Goal: Find specific page/section: Find specific page/section

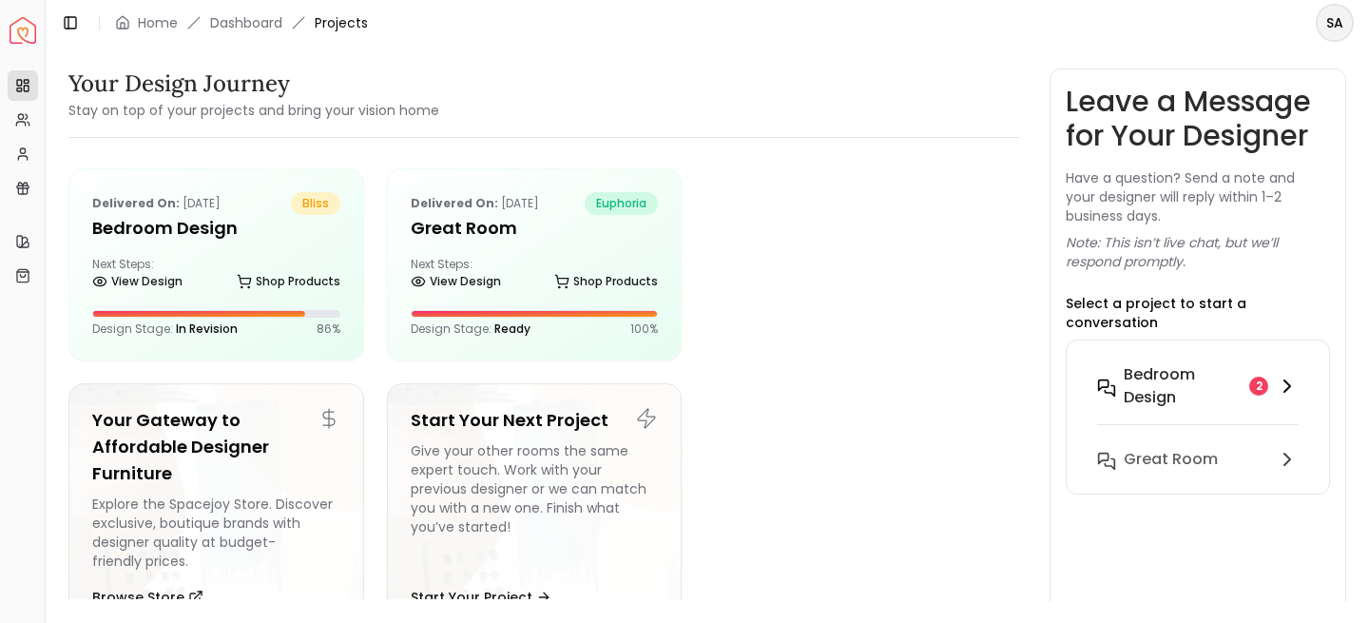
click at [1172, 367] on h6 "Bedroom design" at bounding box center [1182, 386] width 118 height 46
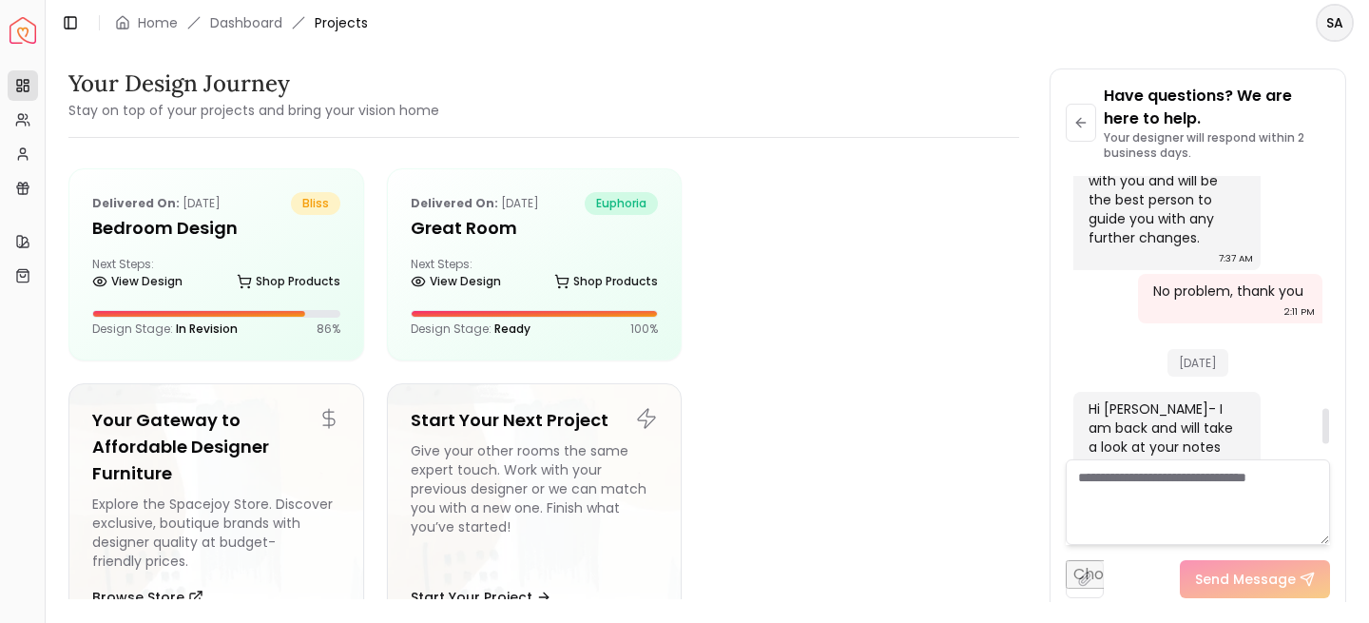
scroll to position [1965, 0]
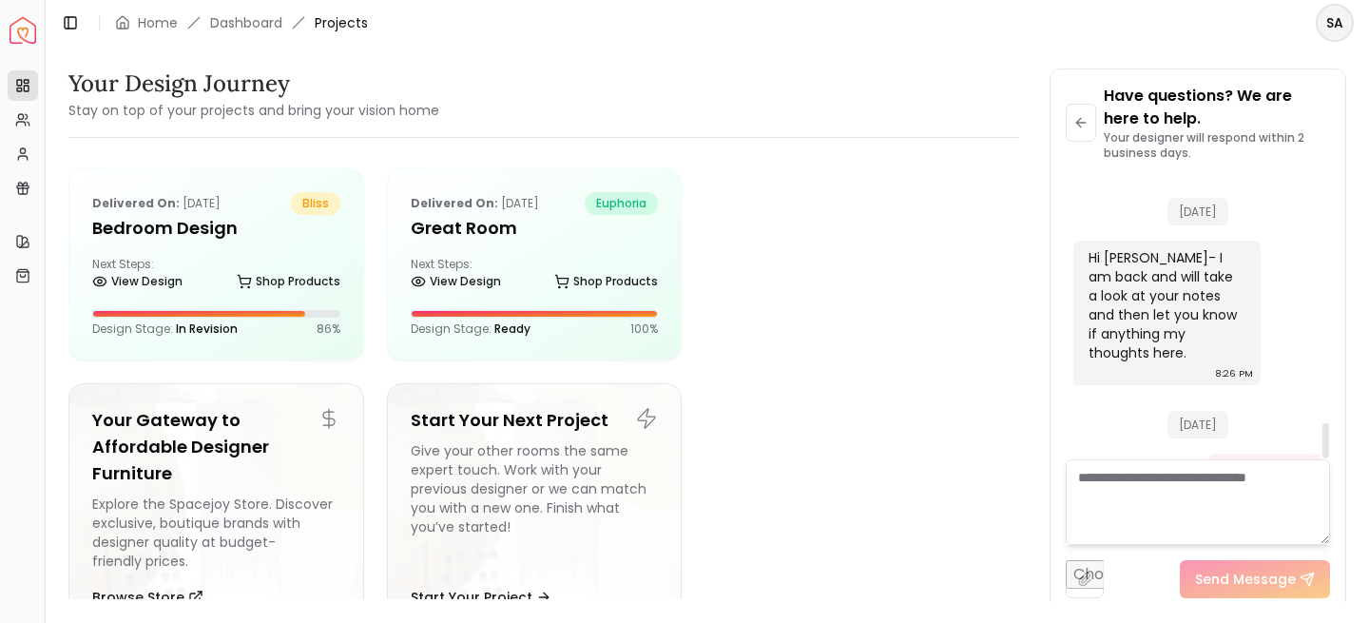
drag, startPoint x: 1328, startPoint y: 443, endPoint x: 1326, endPoint y: 464, distance: 21.0
click at [1326, 458] on div at bounding box center [1325, 440] width 7 height 35
click at [1085, 136] on button at bounding box center [1080, 123] width 30 height 38
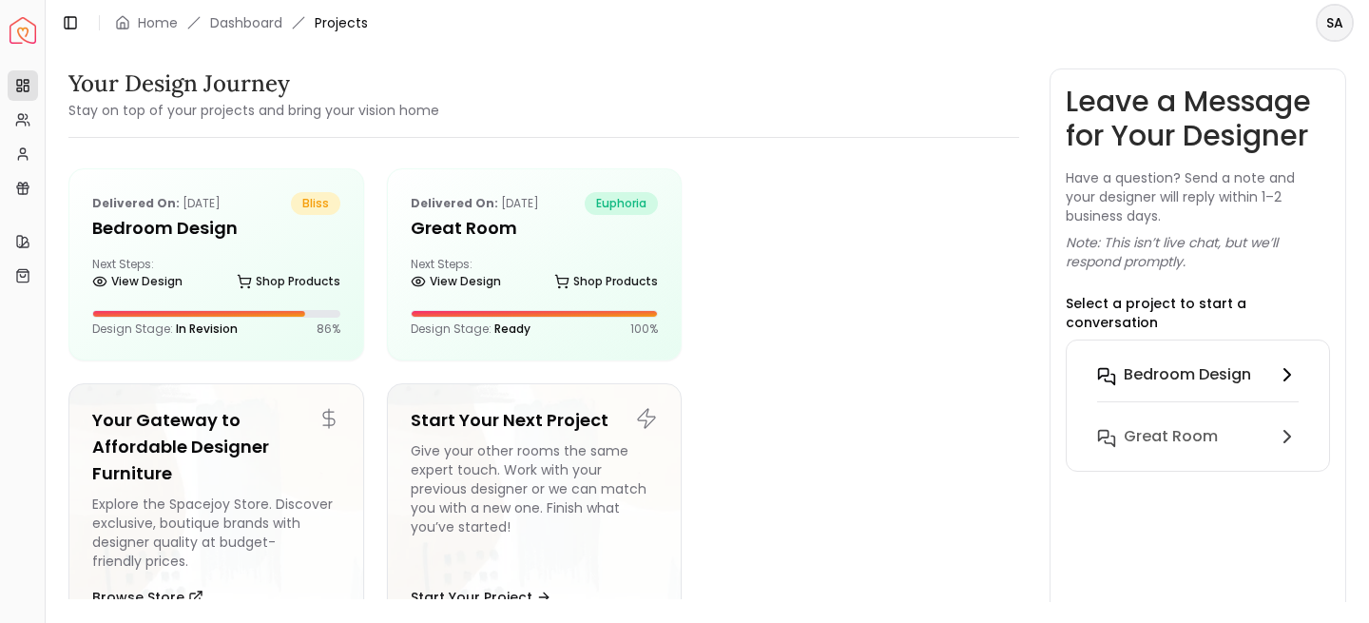
click at [1235, 363] on h6 "Bedroom design" at bounding box center [1186, 374] width 127 height 23
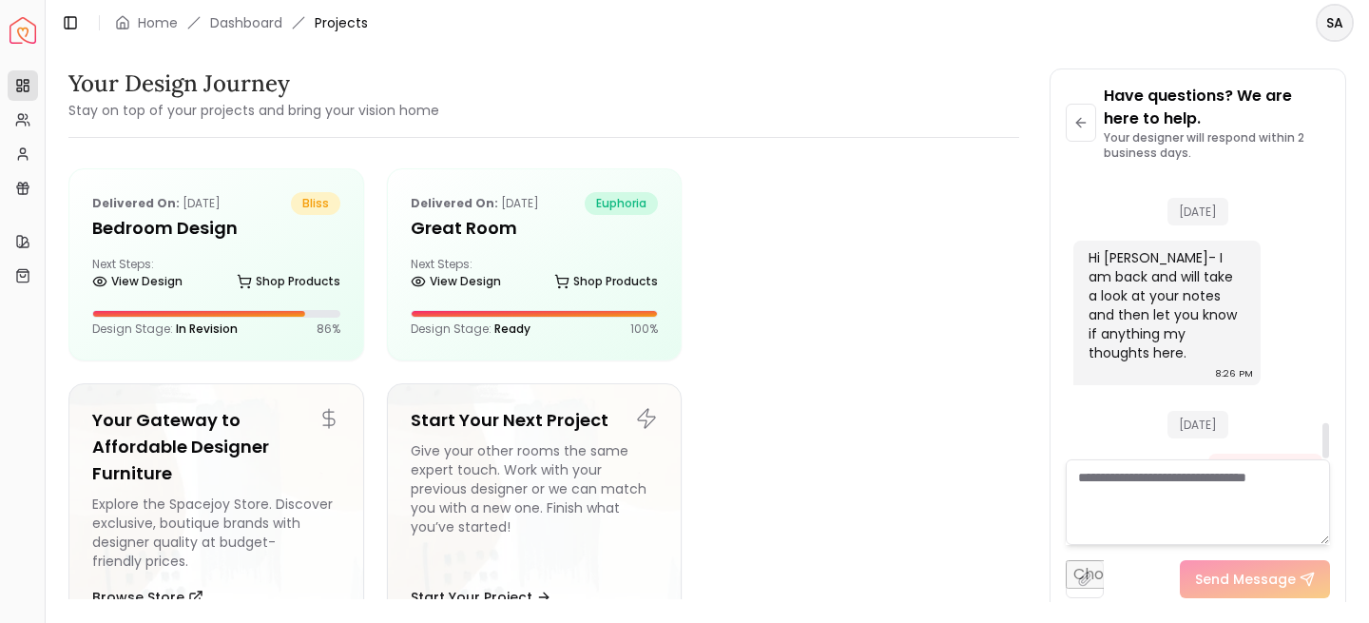
drag, startPoint x: 1324, startPoint y: 434, endPoint x: 1329, endPoint y: 454, distance: 20.5
click at [1329, 454] on div at bounding box center [1325, 440] width 7 height 35
drag, startPoint x: 1329, startPoint y: 449, endPoint x: 1331, endPoint y: 458, distance: 9.7
click at [1329, 458] on div at bounding box center [1325, 440] width 7 height 35
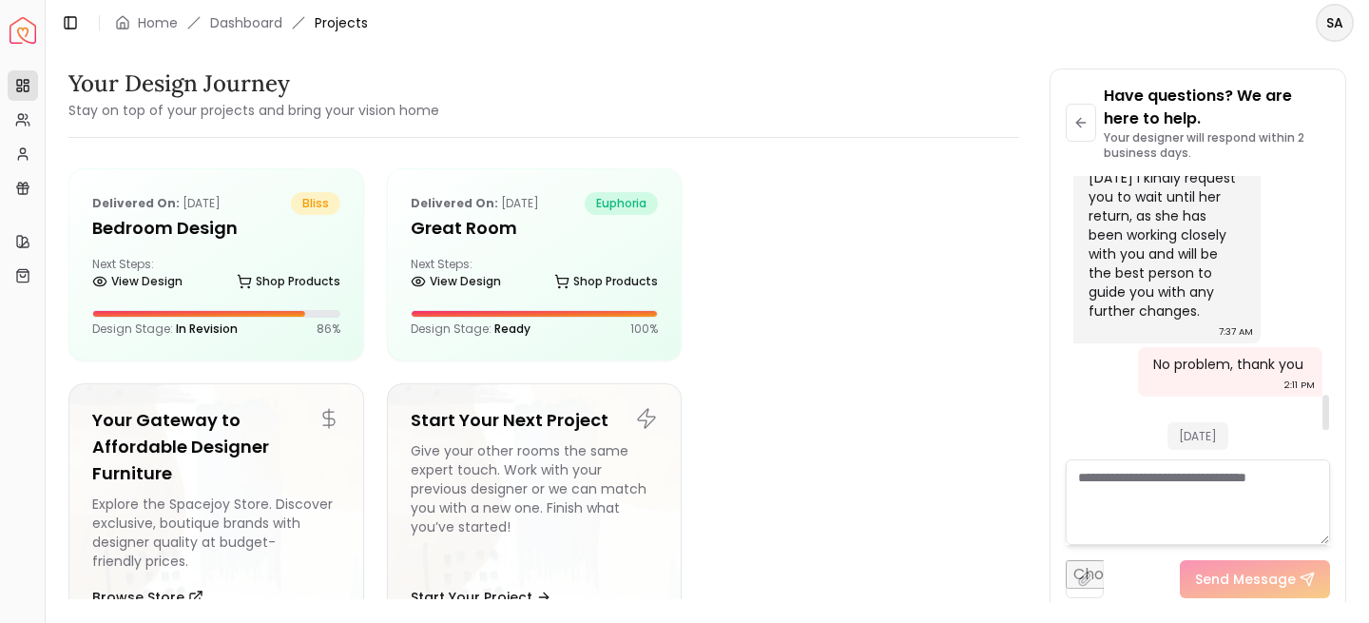
scroll to position [1741, 0]
click at [1091, 128] on button at bounding box center [1080, 123] width 30 height 38
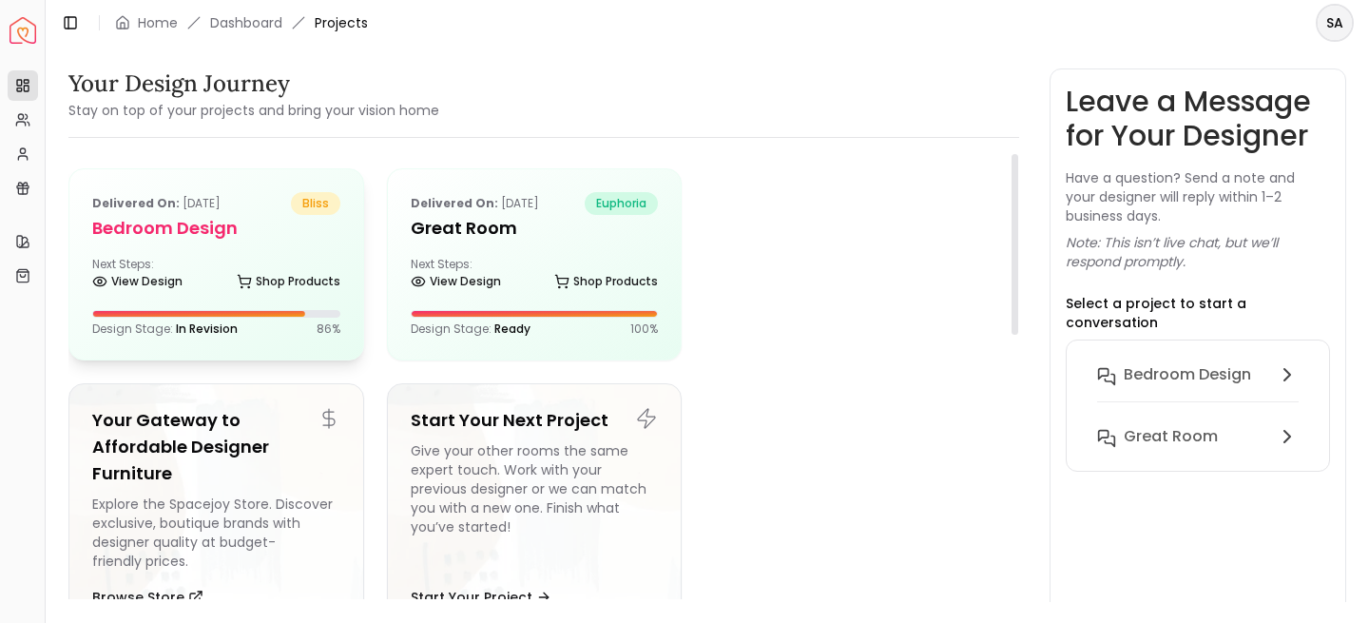
click at [277, 254] on div "Delivered on: [DATE] bliss Bedroom design Next Steps: View Design Shop Products…" at bounding box center [216, 264] width 294 height 190
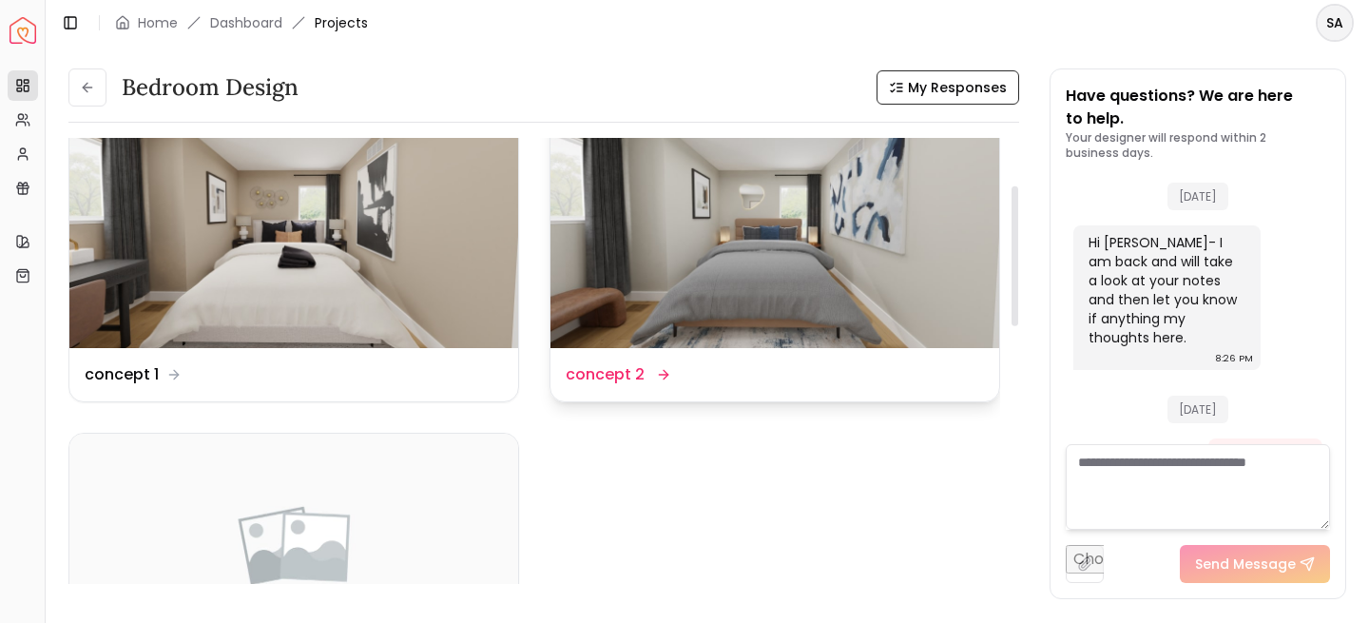
scroll to position [114, 0]
